Goal: Transaction & Acquisition: Purchase product/service

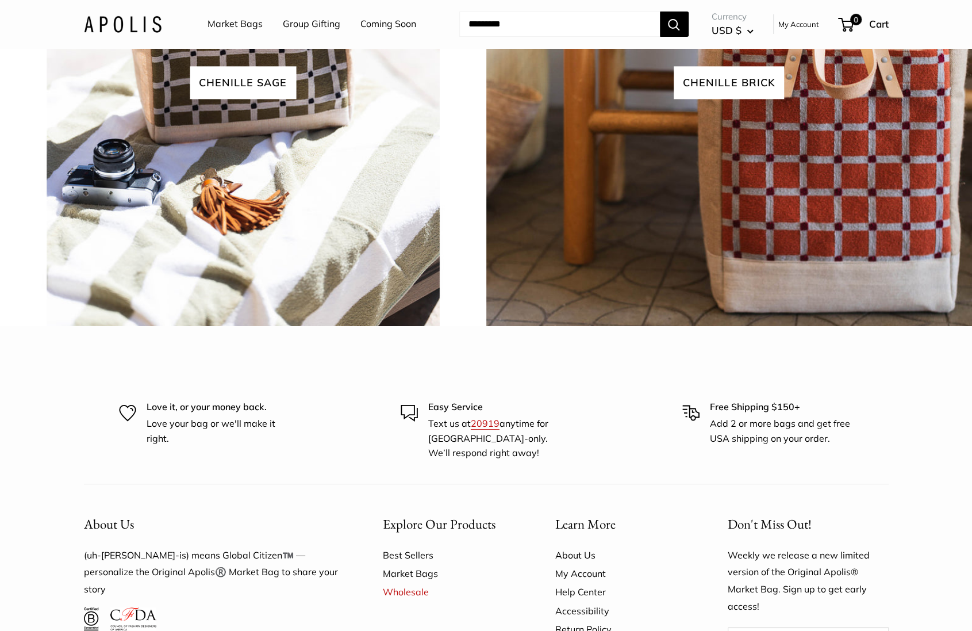
click at [143, 26] on img at bounding box center [123, 24] width 78 height 17
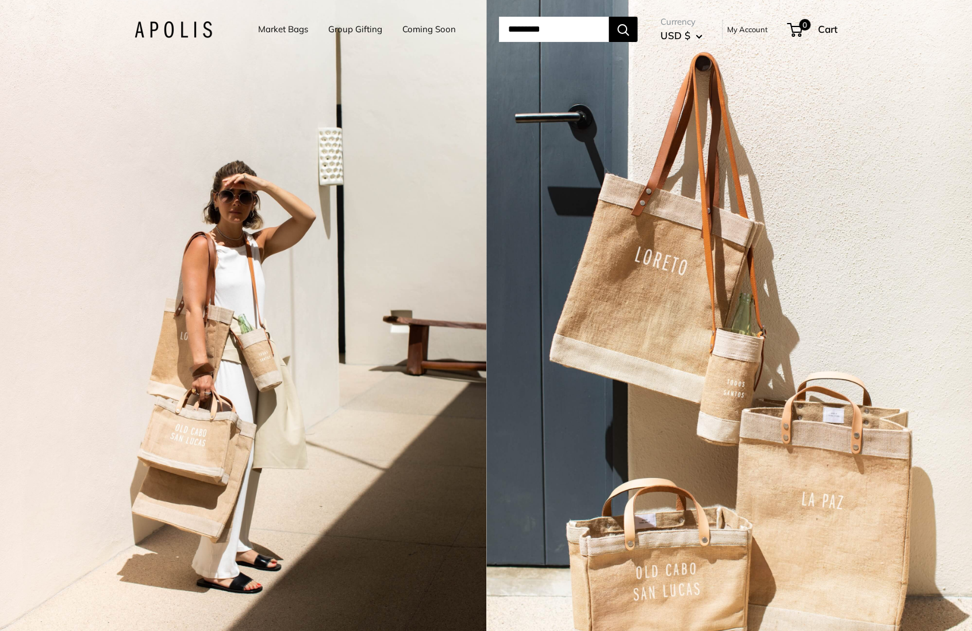
click at [260, 237] on div "2 / 3" at bounding box center [243, 315] width 486 height 631
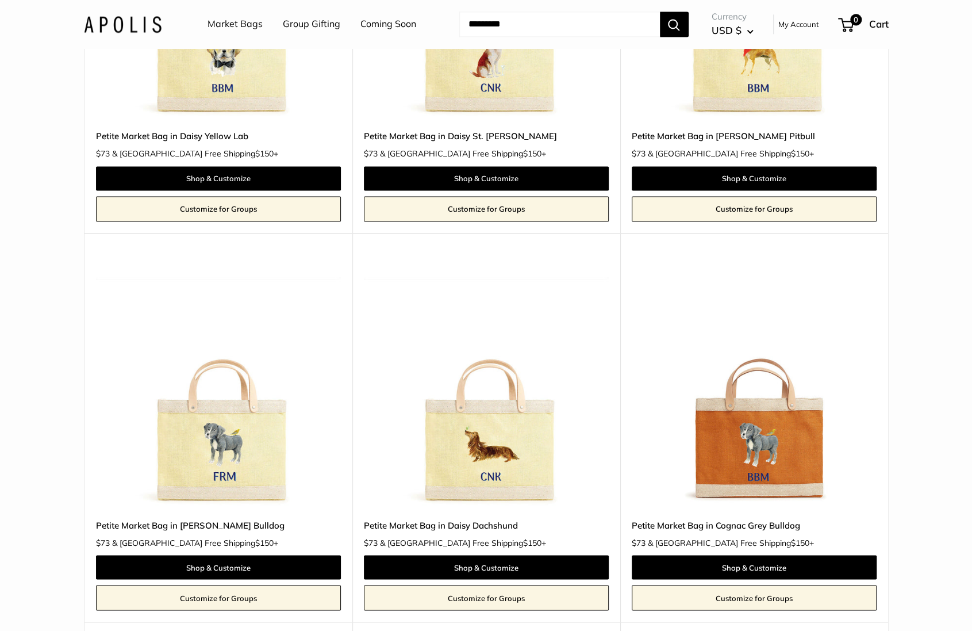
scroll to position [1132, 0]
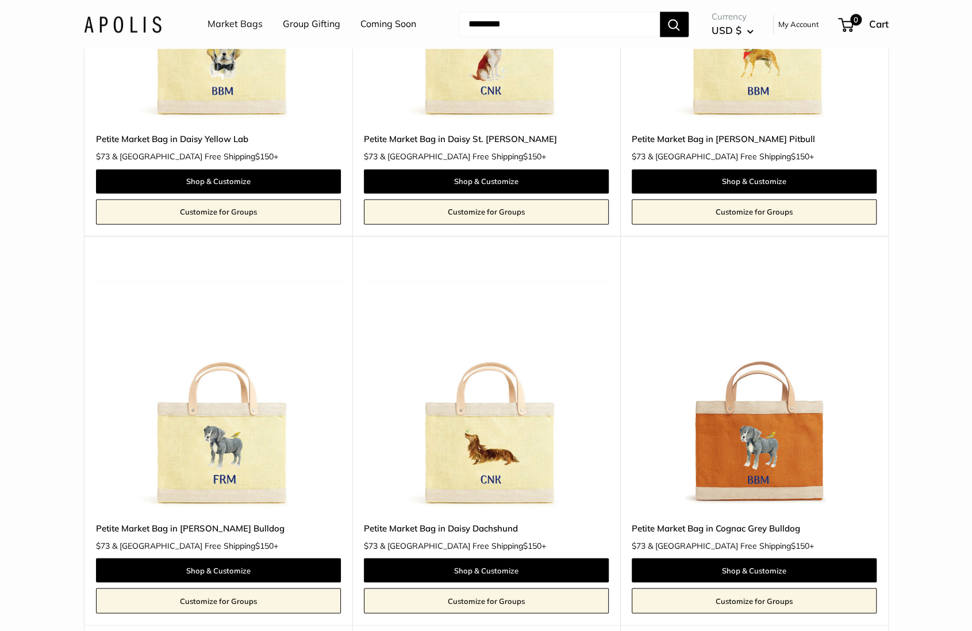
click at [0, 0] on img at bounding box center [0, 0] width 0 height 0
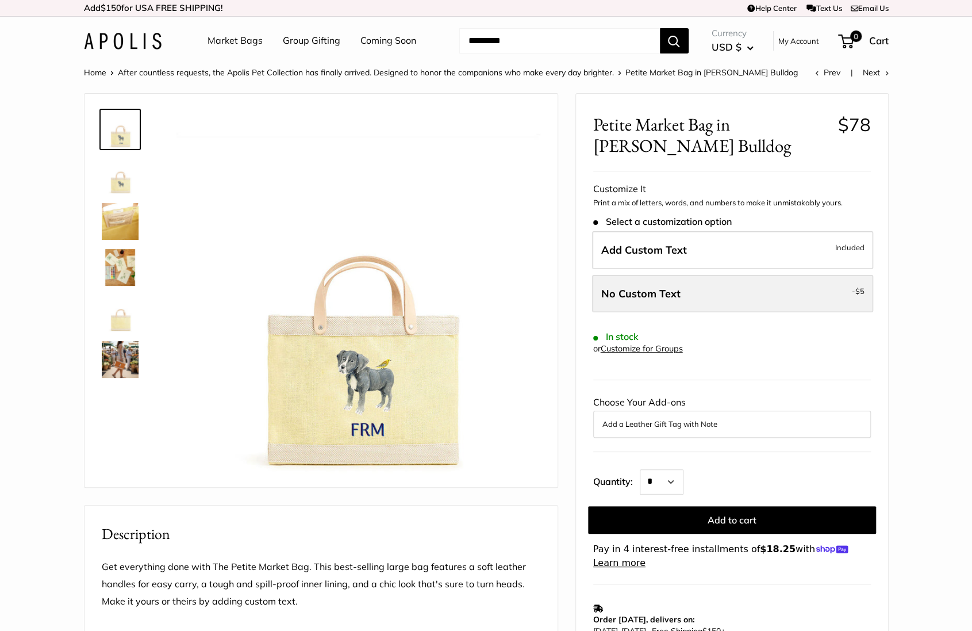
click at [636, 292] on span "No Custom Text" at bounding box center [640, 293] width 79 height 13
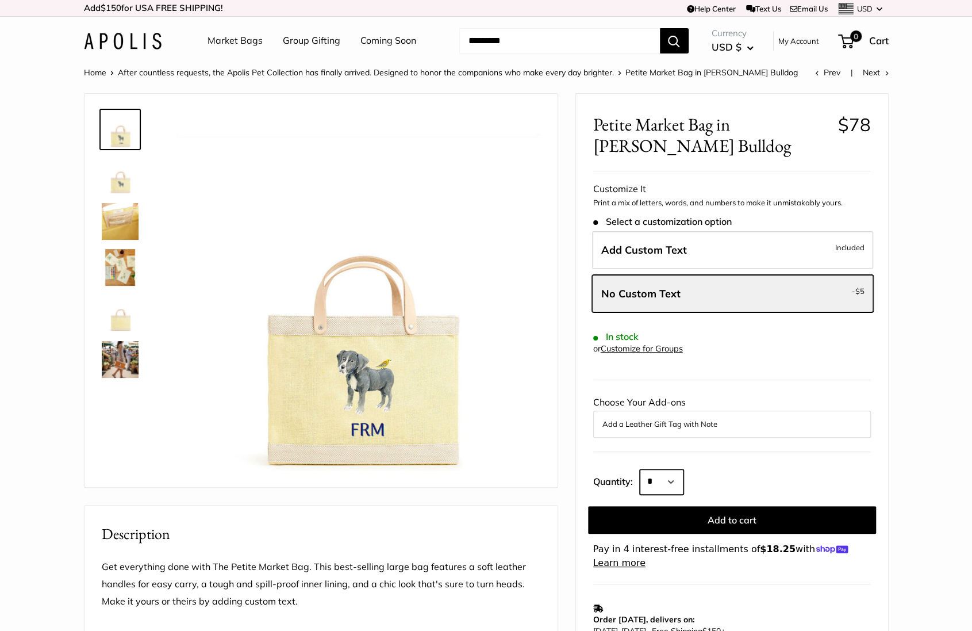
click at [665, 471] on select "* * * * * * * * * *** *** *** *** *** *** *** *** *** *** *** *** *** *** *** *…" at bounding box center [662, 481] width 44 height 25
select select "***"
click at [640, 469] on select "* * * * * * * * * *** *** *** *** *** *** *** *** *** *** *** *** *** *** *** *…" at bounding box center [662, 481] width 44 height 25
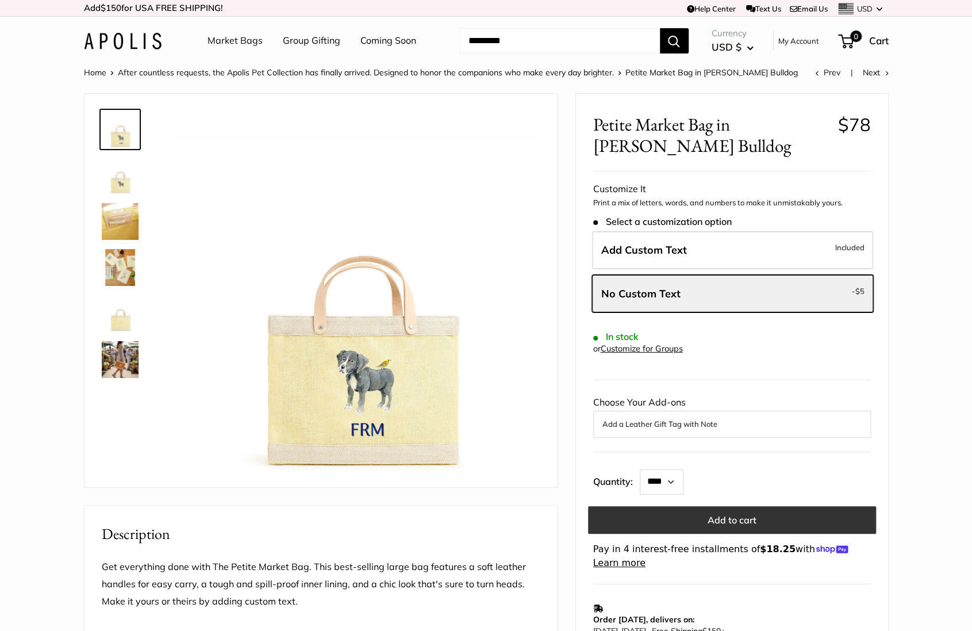
click at [721, 525] on button "Add to cart" at bounding box center [732, 520] width 288 height 28
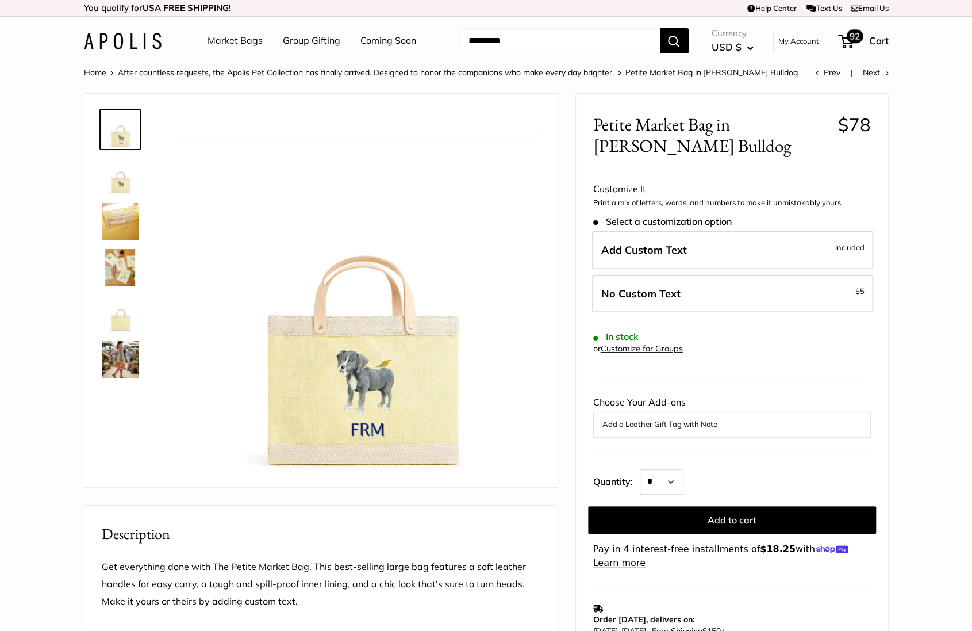
click at [853, 34] on span "92" at bounding box center [854, 36] width 17 height 14
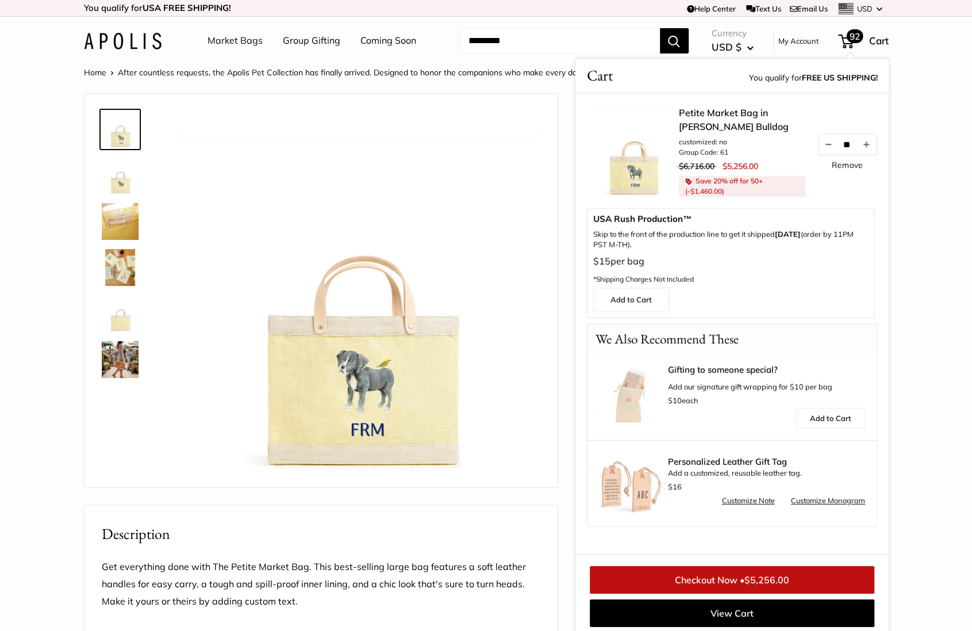
click at [855, 161] on link "Remove" at bounding box center [847, 165] width 30 height 8
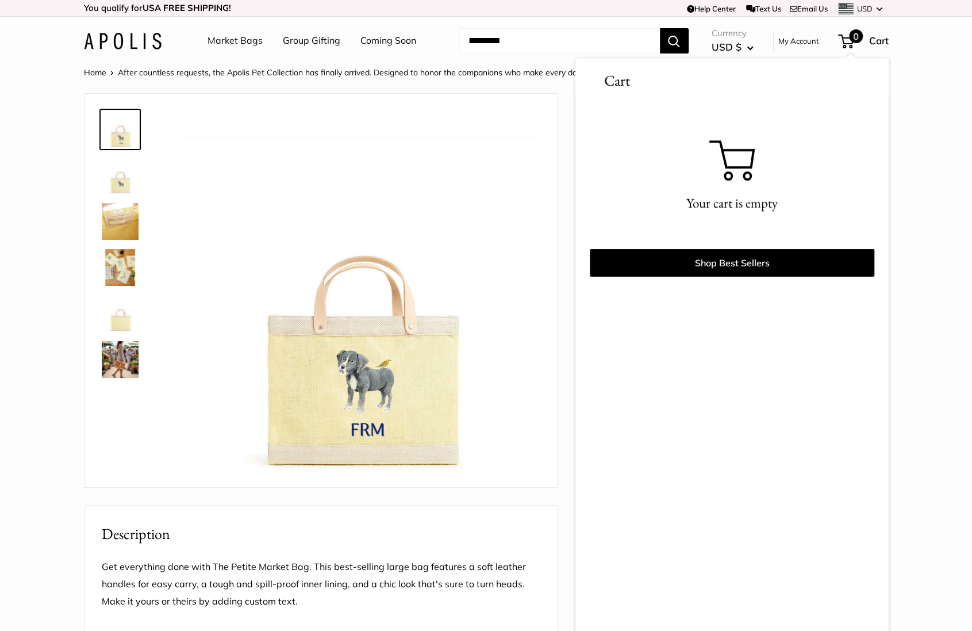
scroll to position [4, 0]
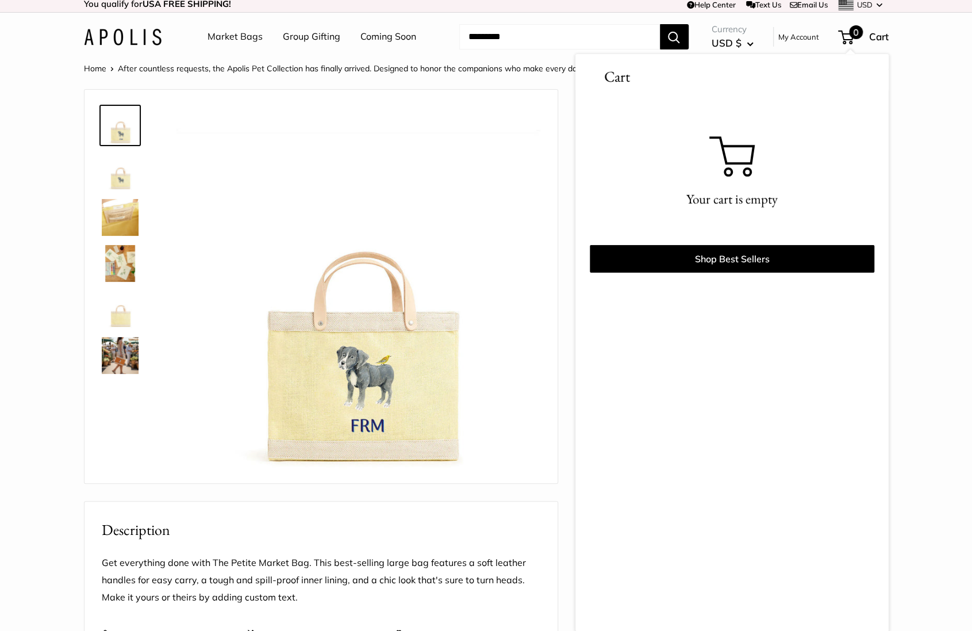
click at [217, 39] on link "Market Bags" at bounding box center [235, 36] width 55 height 17
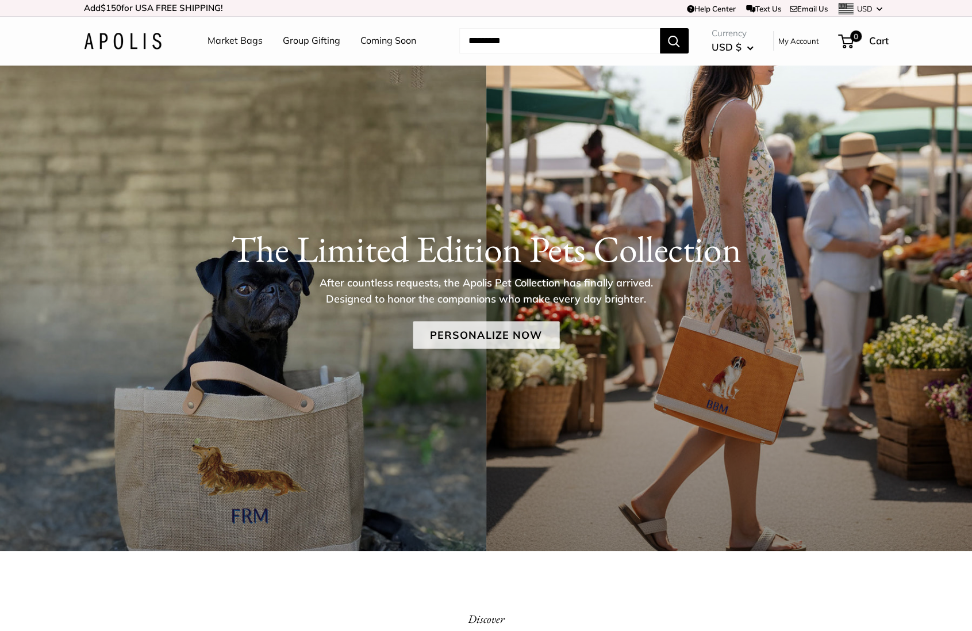
click at [443, 327] on link "Personalize Now" at bounding box center [486, 335] width 147 height 28
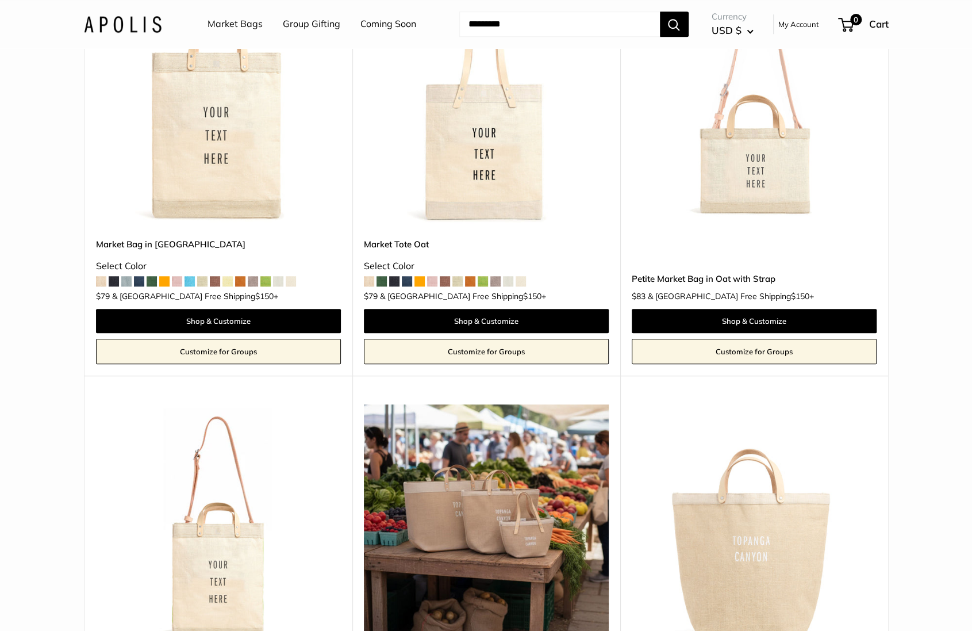
scroll to position [3522, 0]
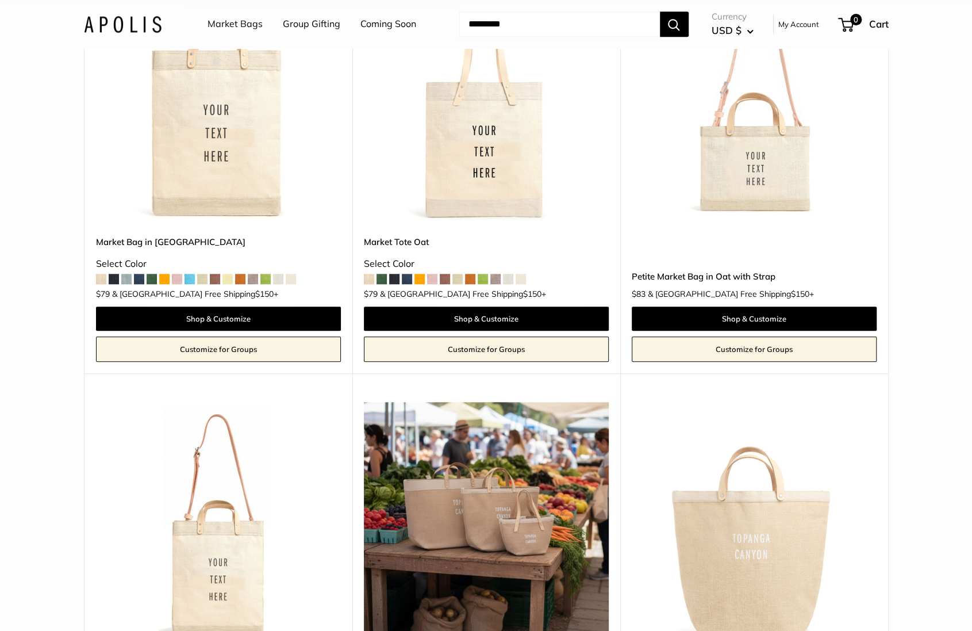
click at [0, 0] on img at bounding box center [0, 0] width 0 height 0
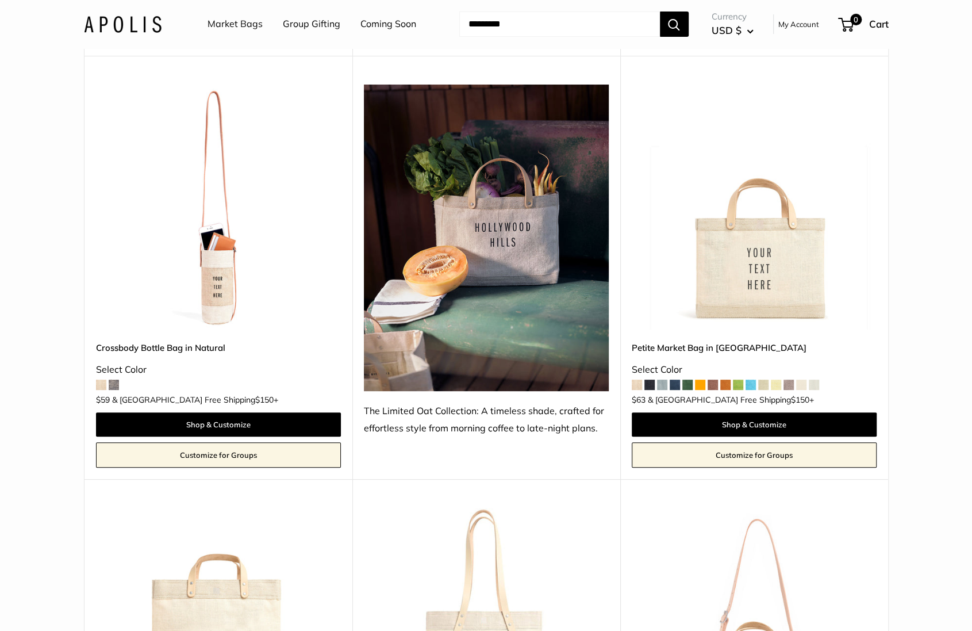
scroll to position [2990, 0]
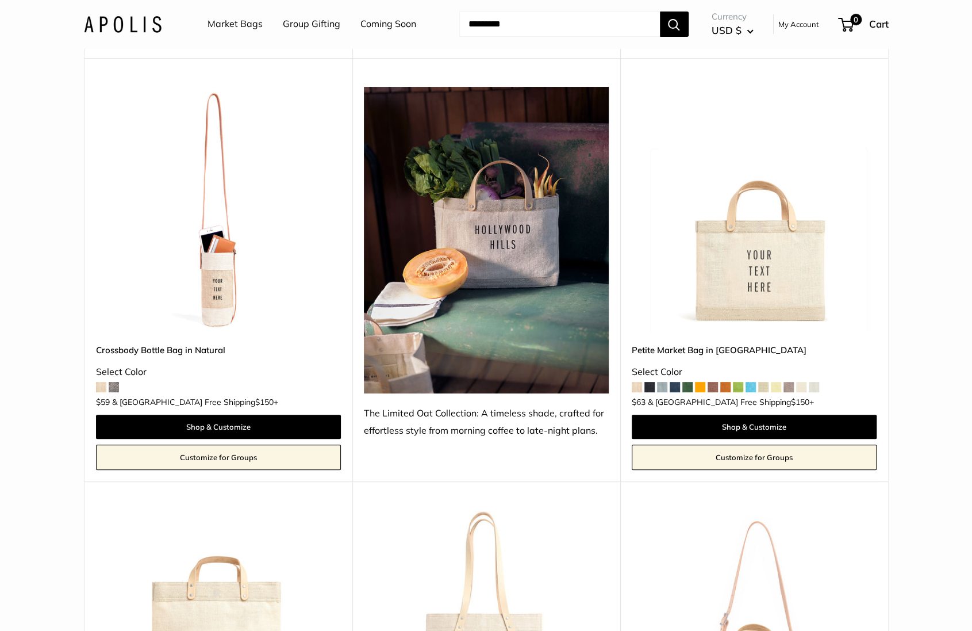
click at [0, 0] on img at bounding box center [0, 0] width 0 height 0
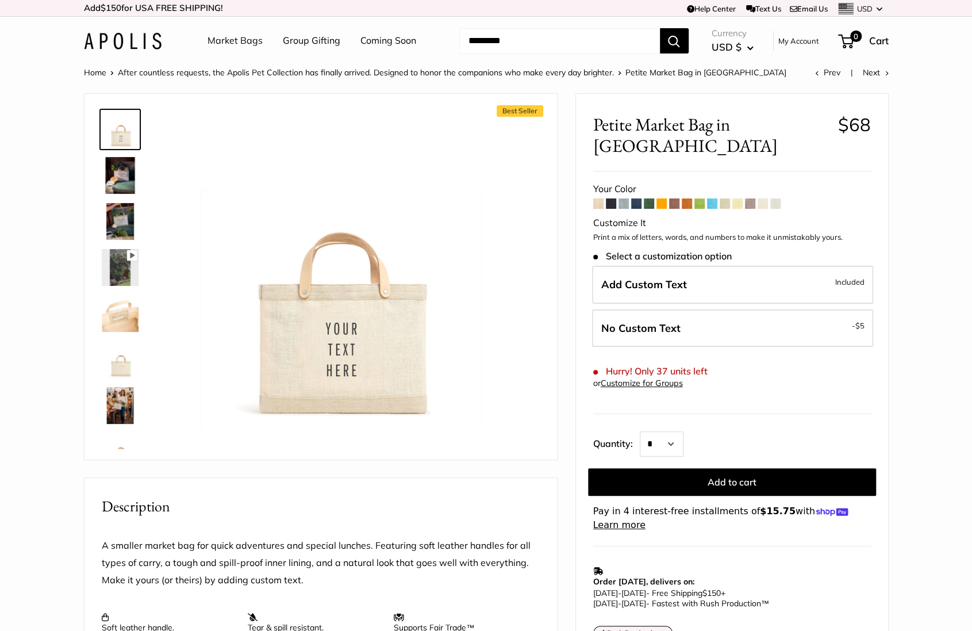
click at [100, 43] on img at bounding box center [123, 41] width 78 height 17
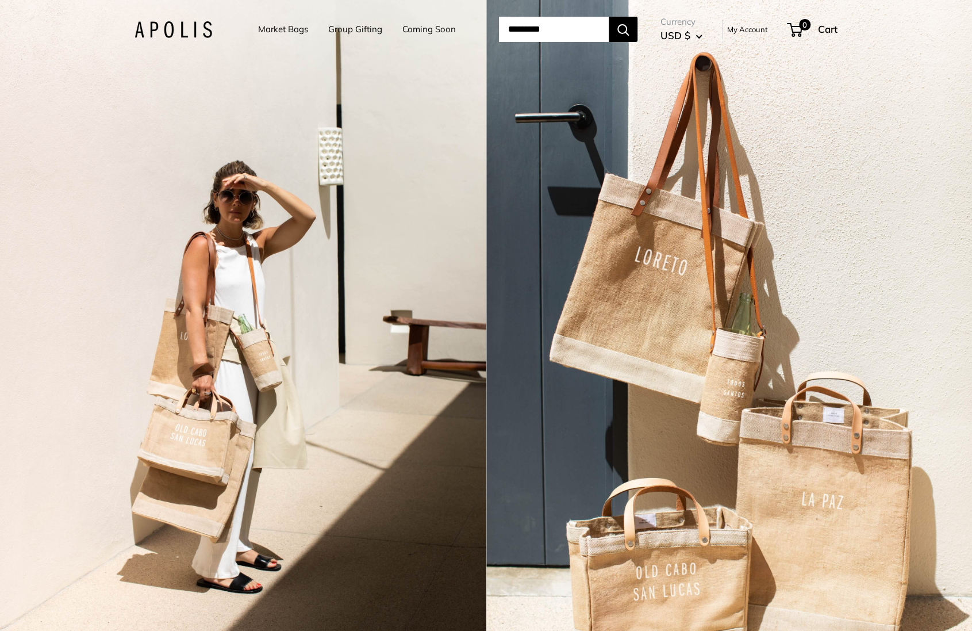
click at [425, 33] on link "Coming Soon" at bounding box center [428, 29] width 53 height 16
click at [584, 237] on div "2 / 3" at bounding box center [729, 315] width 486 height 631
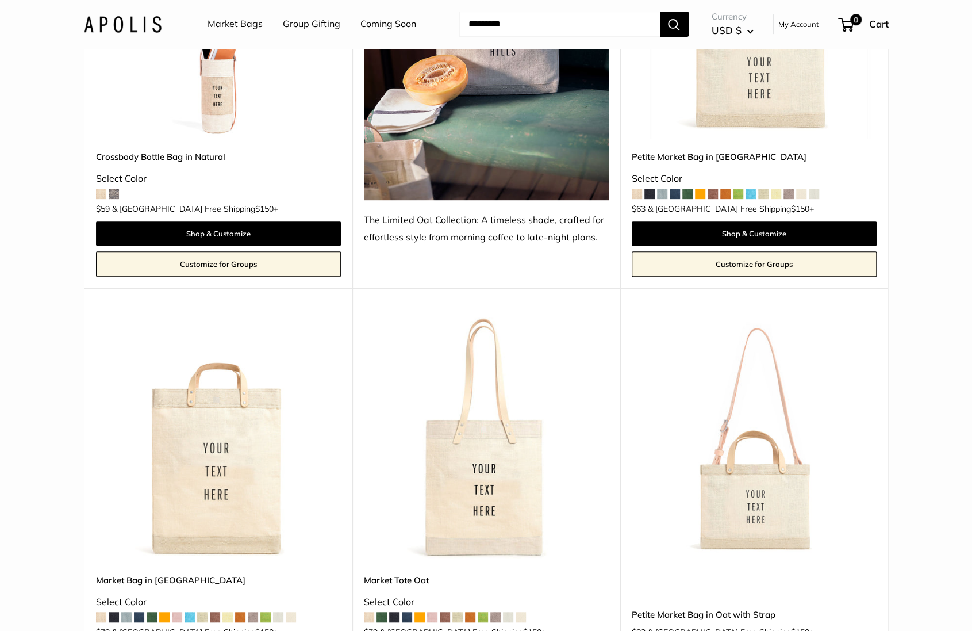
scroll to position [3179, 0]
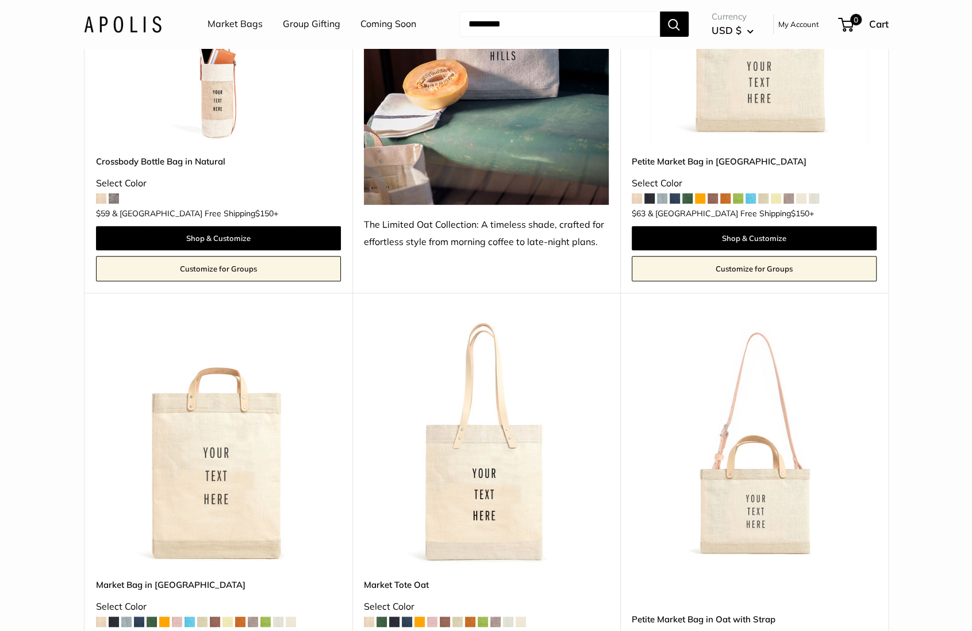
click at [0, 0] on img at bounding box center [0, 0] width 0 height 0
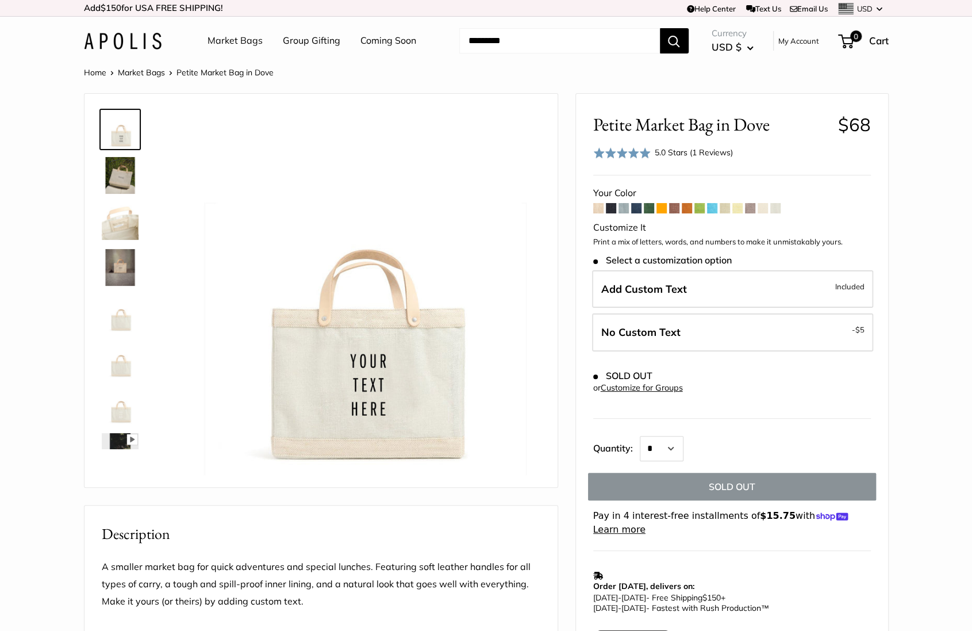
click at [761, 205] on span at bounding box center [763, 208] width 10 height 10
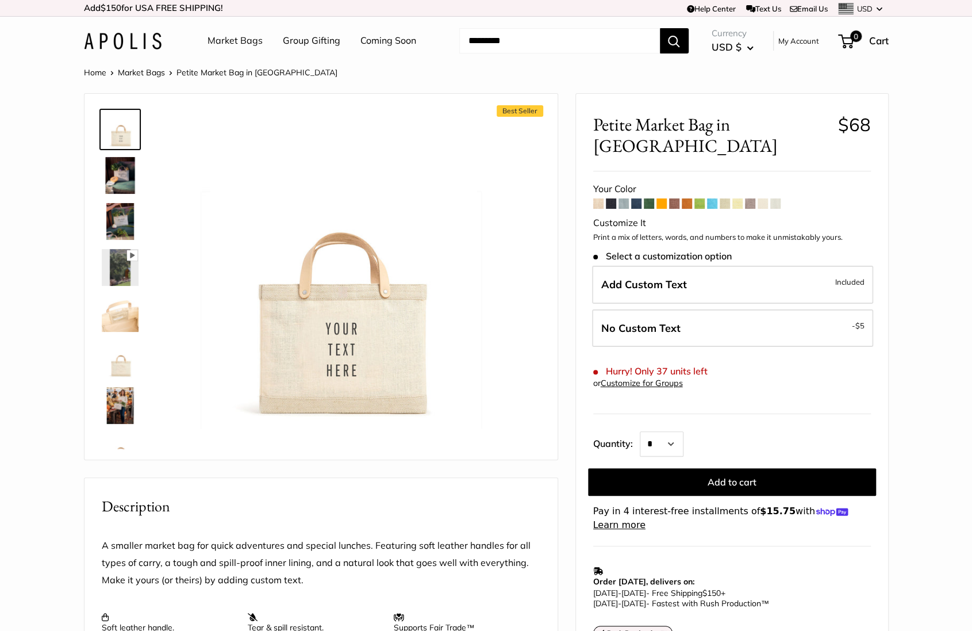
click at [752, 198] on span at bounding box center [750, 203] width 10 height 10
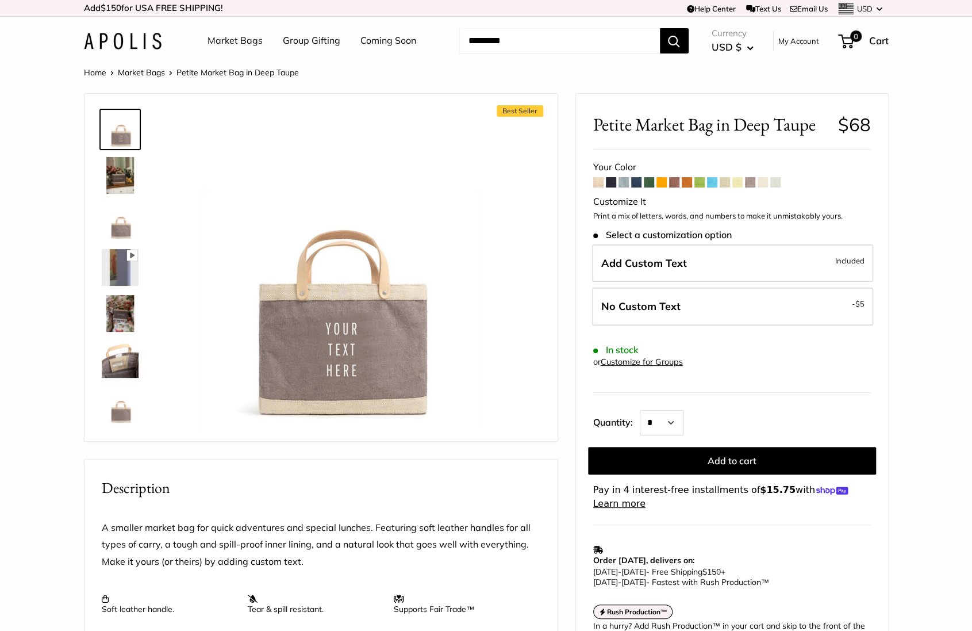
click at [739, 183] on span at bounding box center [737, 182] width 10 height 10
click at [726, 182] on span at bounding box center [725, 182] width 10 height 10
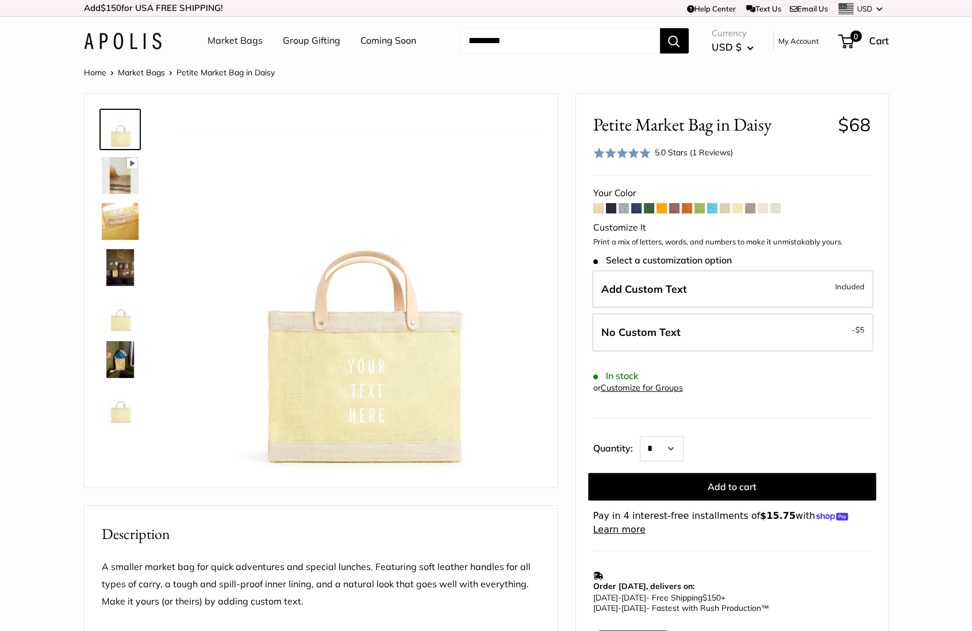
click at [706, 152] on div "5.0 Stars (1 Reviews)" at bounding box center [694, 152] width 78 height 13
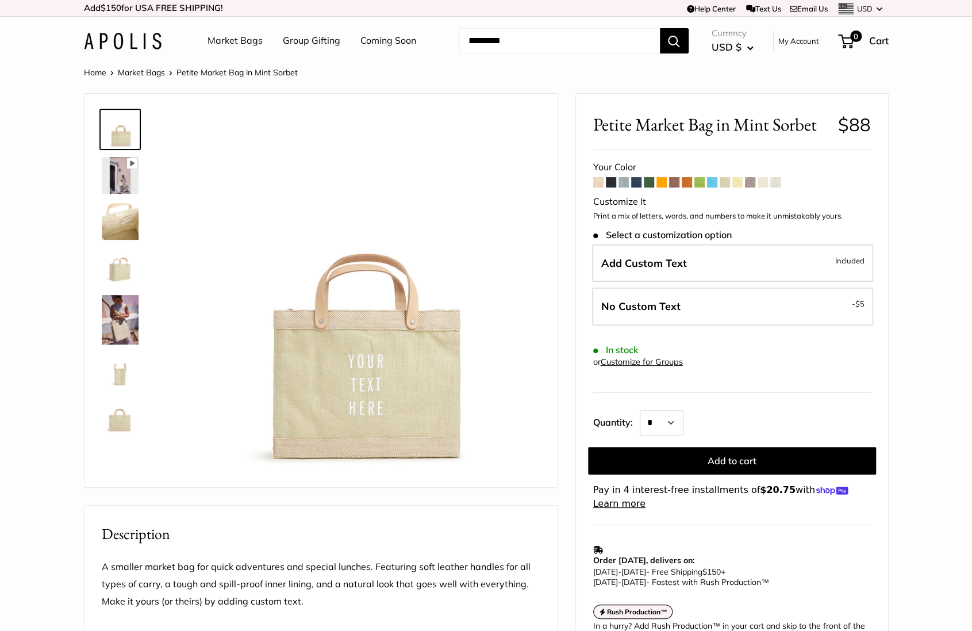
click at [715, 183] on span at bounding box center [712, 182] width 10 height 10
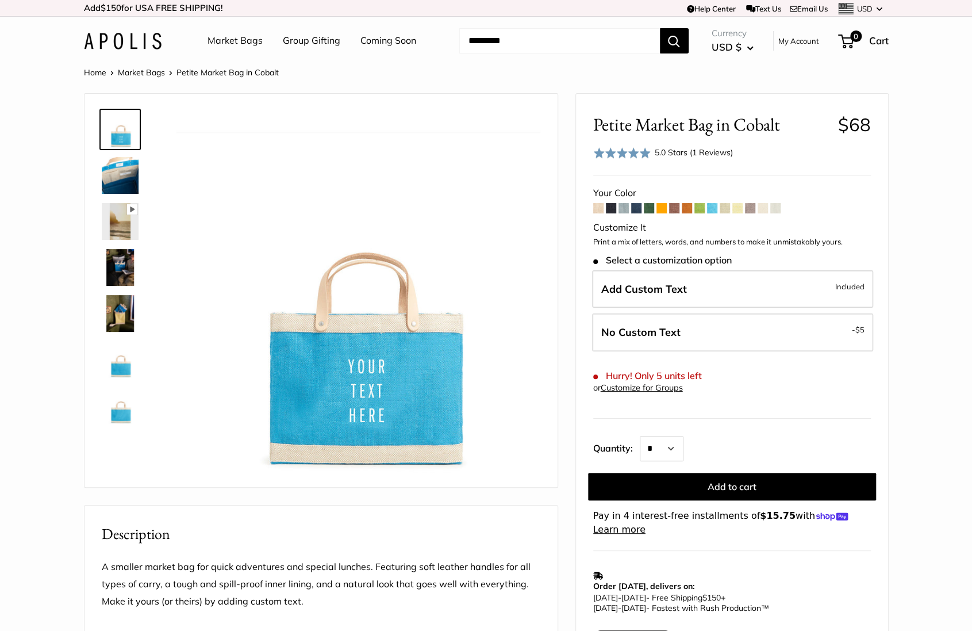
click at [698, 209] on span at bounding box center [699, 208] width 10 height 10
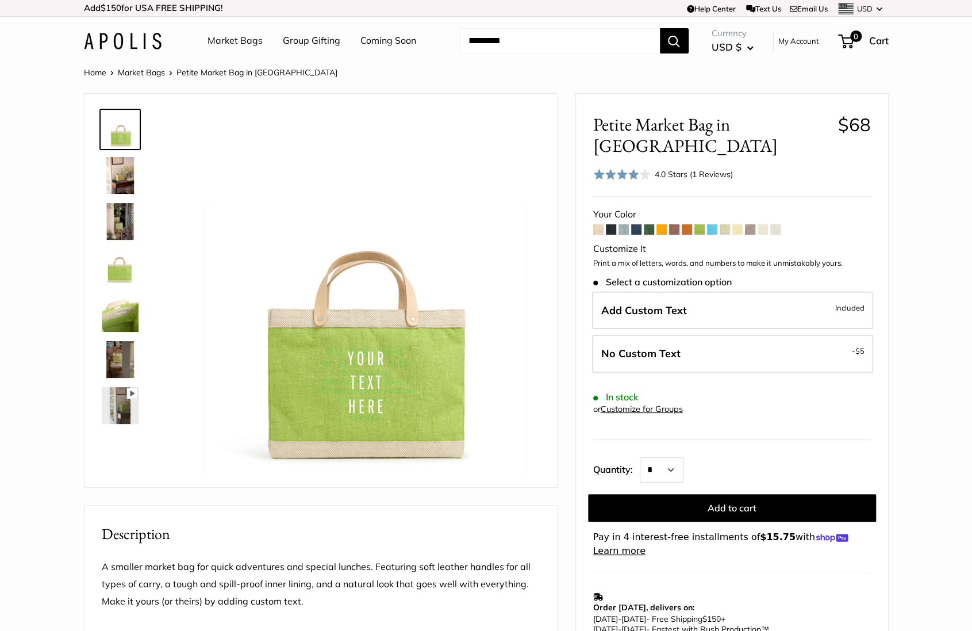
click at [215, 36] on link "Market Bags" at bounding box center [235, 40] width 55 height 17
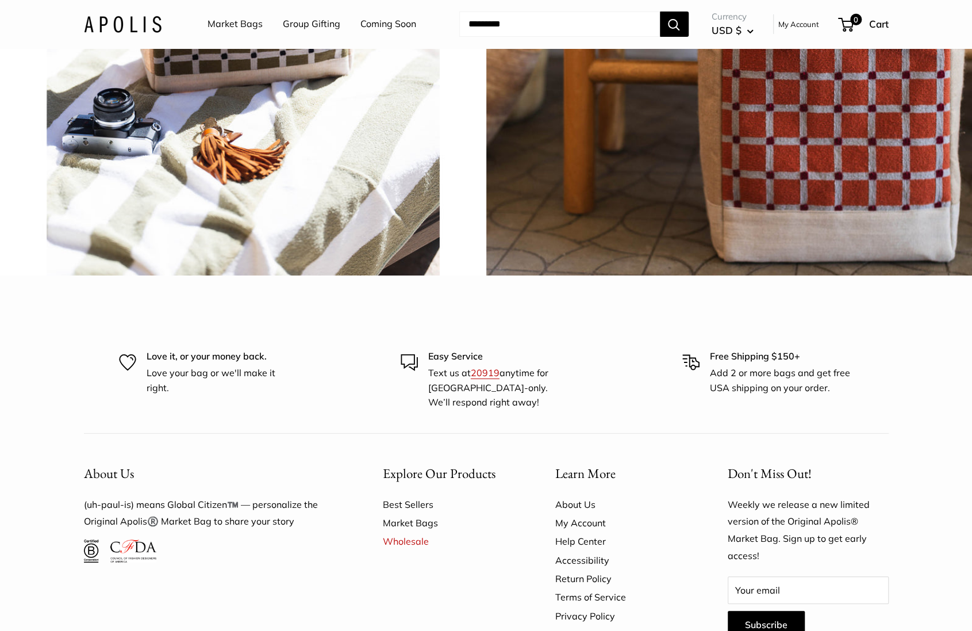
scroll to position [2771, 0]
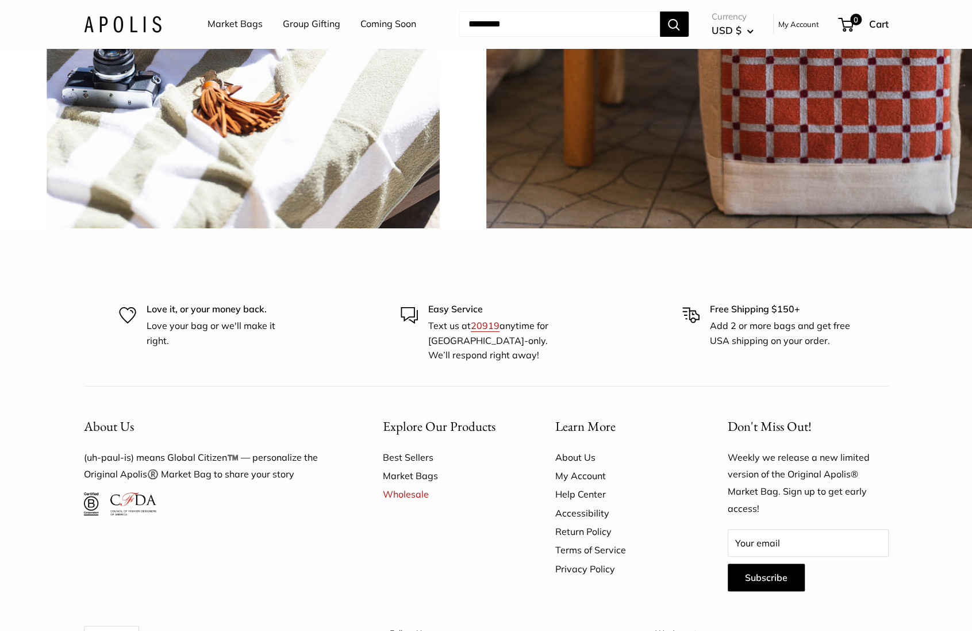
click at [232, 18] on link "Market Bags" at bounding box center [235, 24] width 55 height 17
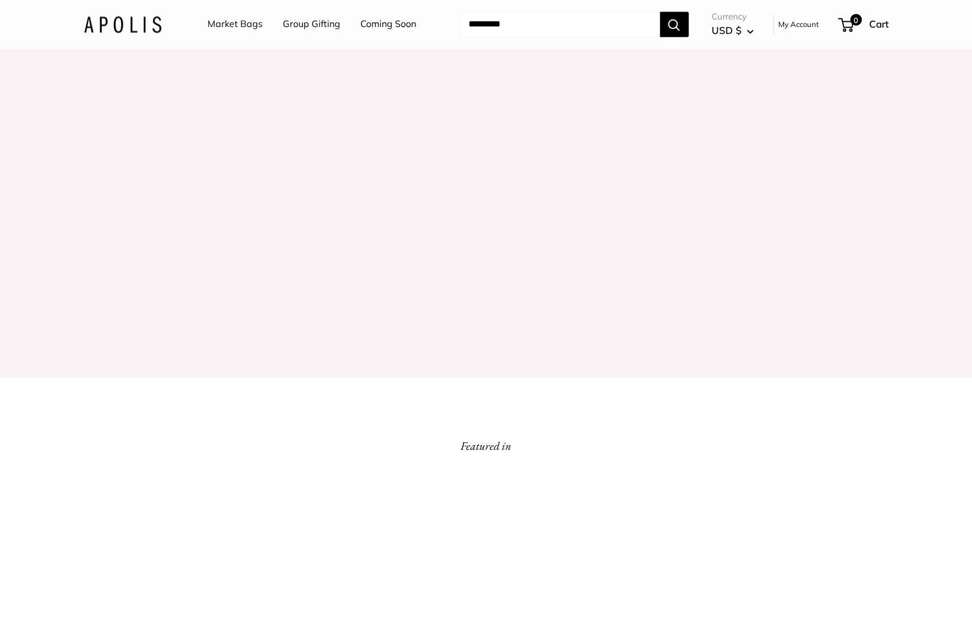
scroll to position [1788, 0]
